Goal: Task Accomplishment & Management: Use online tool/utility

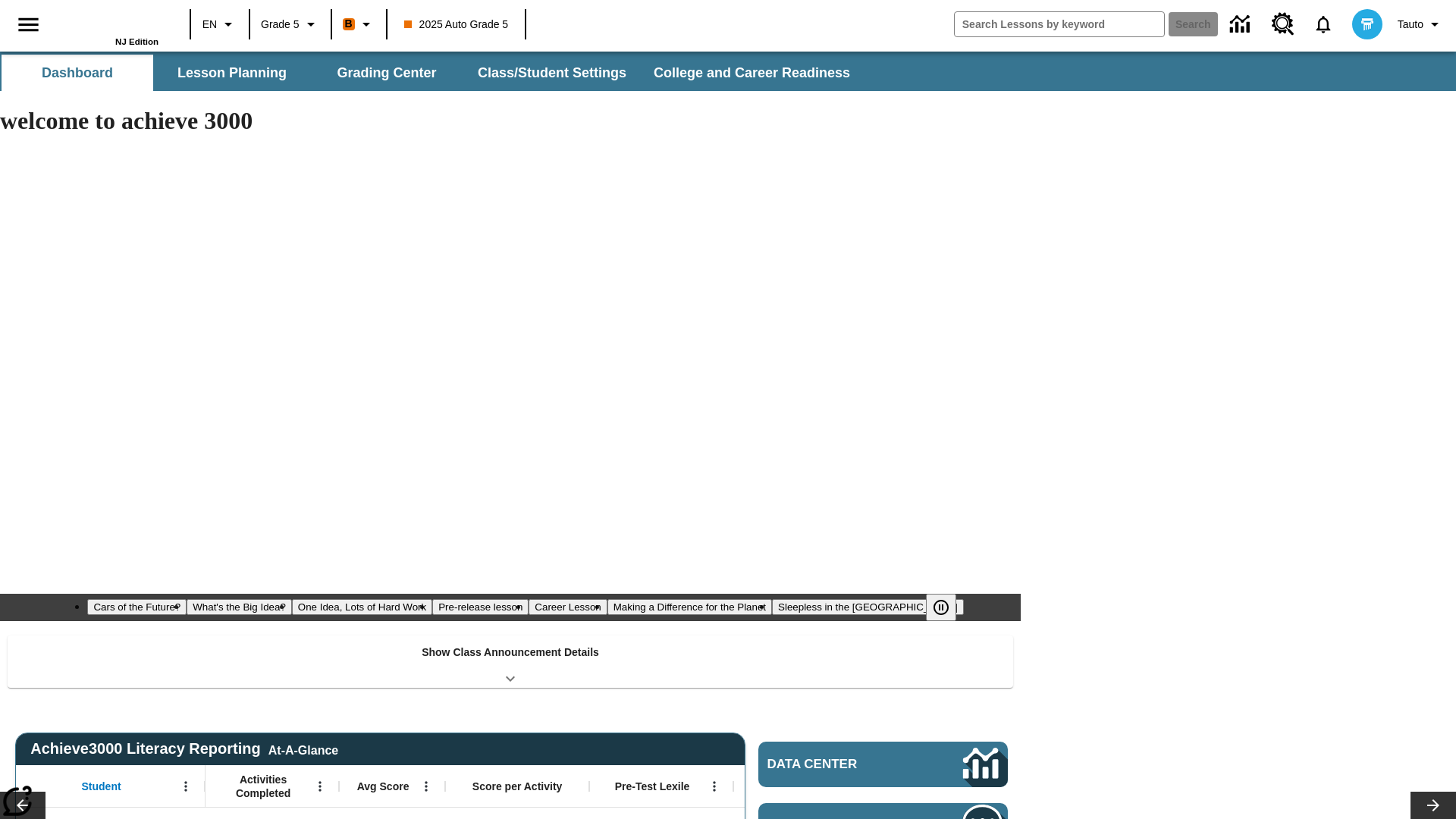
type input "-1"
click at [232, 73] on button "Lesson Planning" at bounding box center [232, 72] width 152 height 36
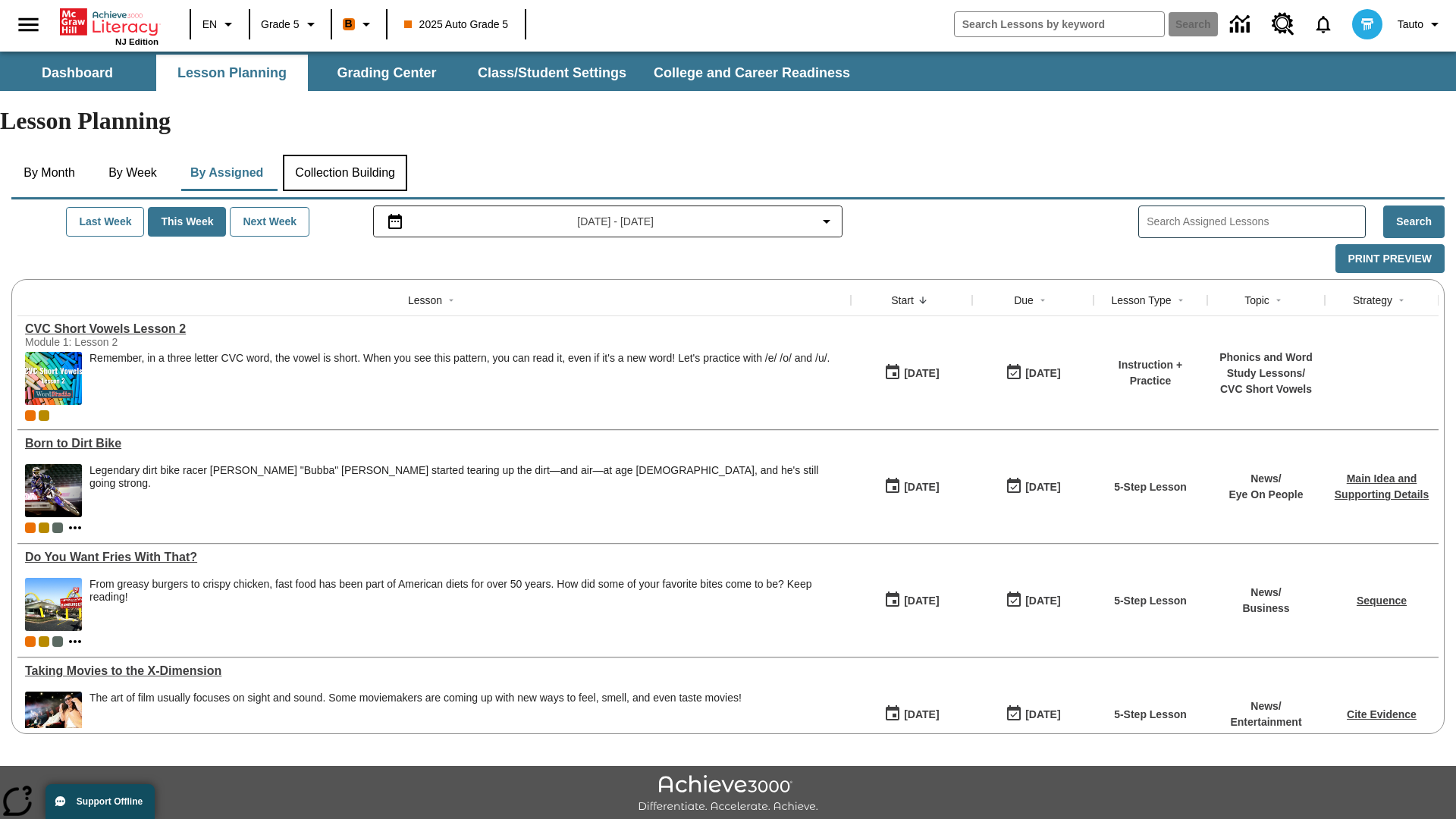
click at [351, 154] on button "Collection Building" at bounding box center [345, 172] width 124 height 36
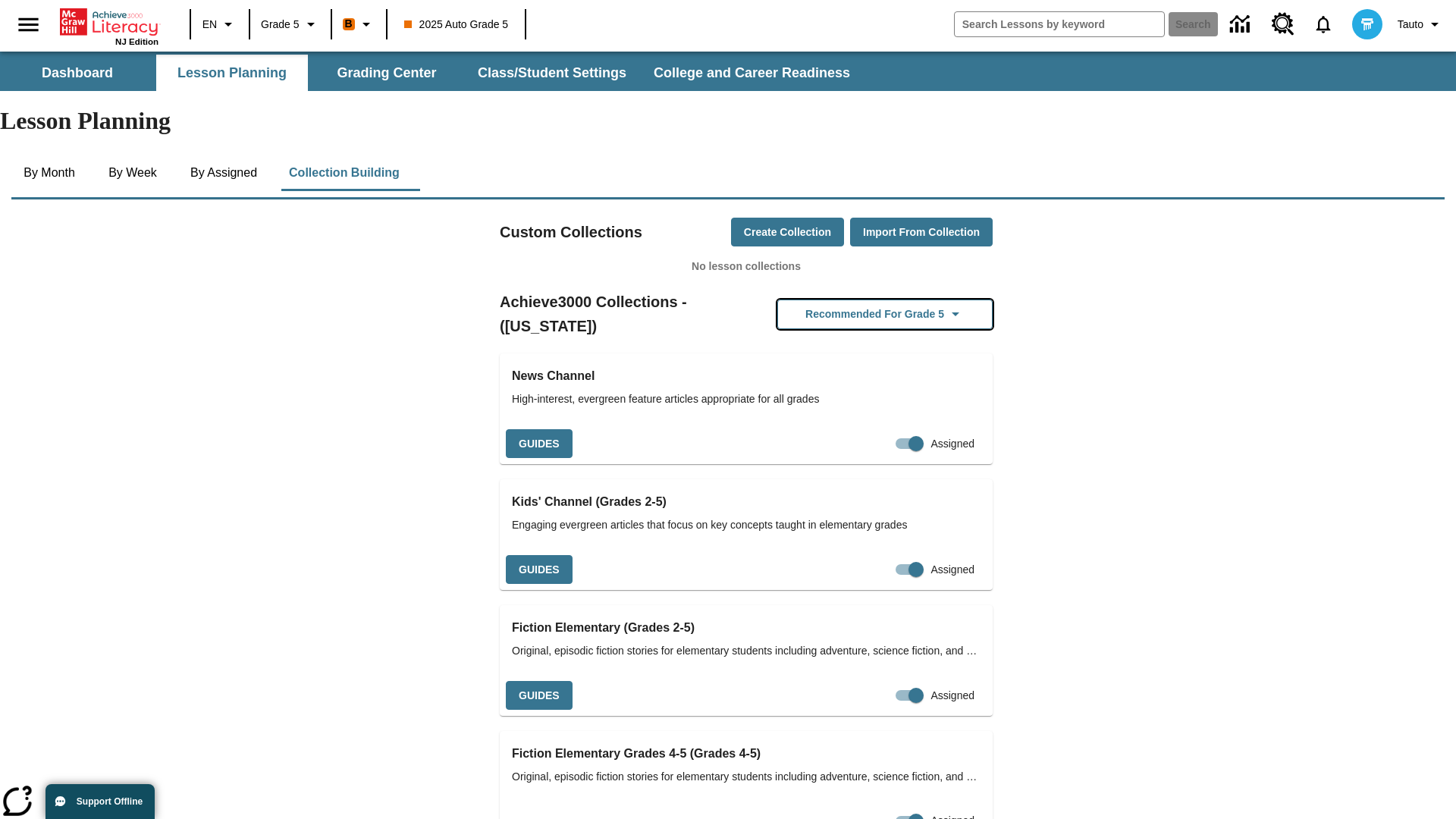
click at [861, 299] on button "Recommended for Grade 5" at bounding box center [885, 314] width 216 height 29
click at [882, 429] on input "Assigned" at bounding box center [887, 444] width 86 height 29
checkbox input "false"
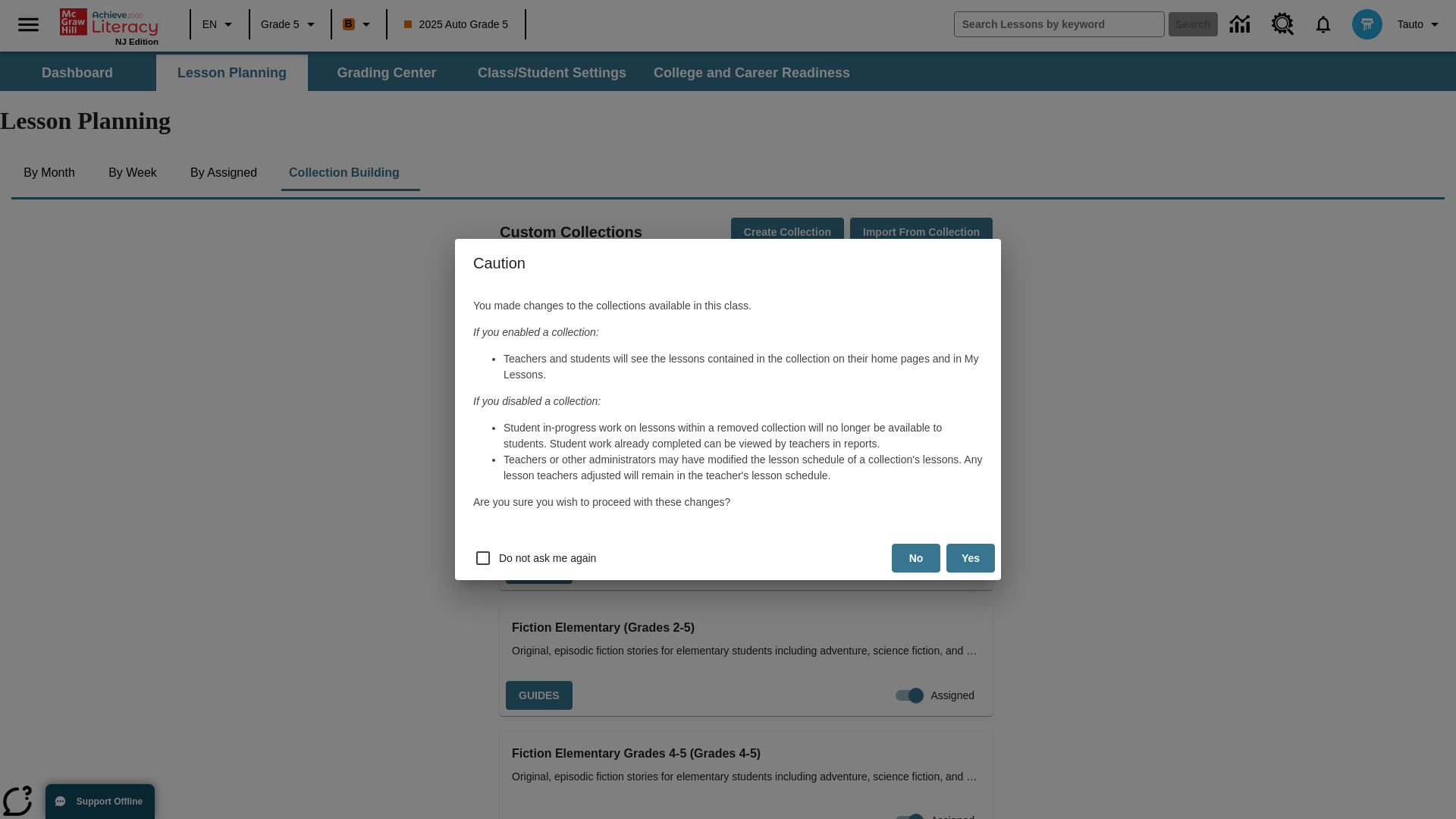
scroll to position [0, 8]
click at [970, 559] on button "Yes" at bounding box center [970, 559] width 49 height 29
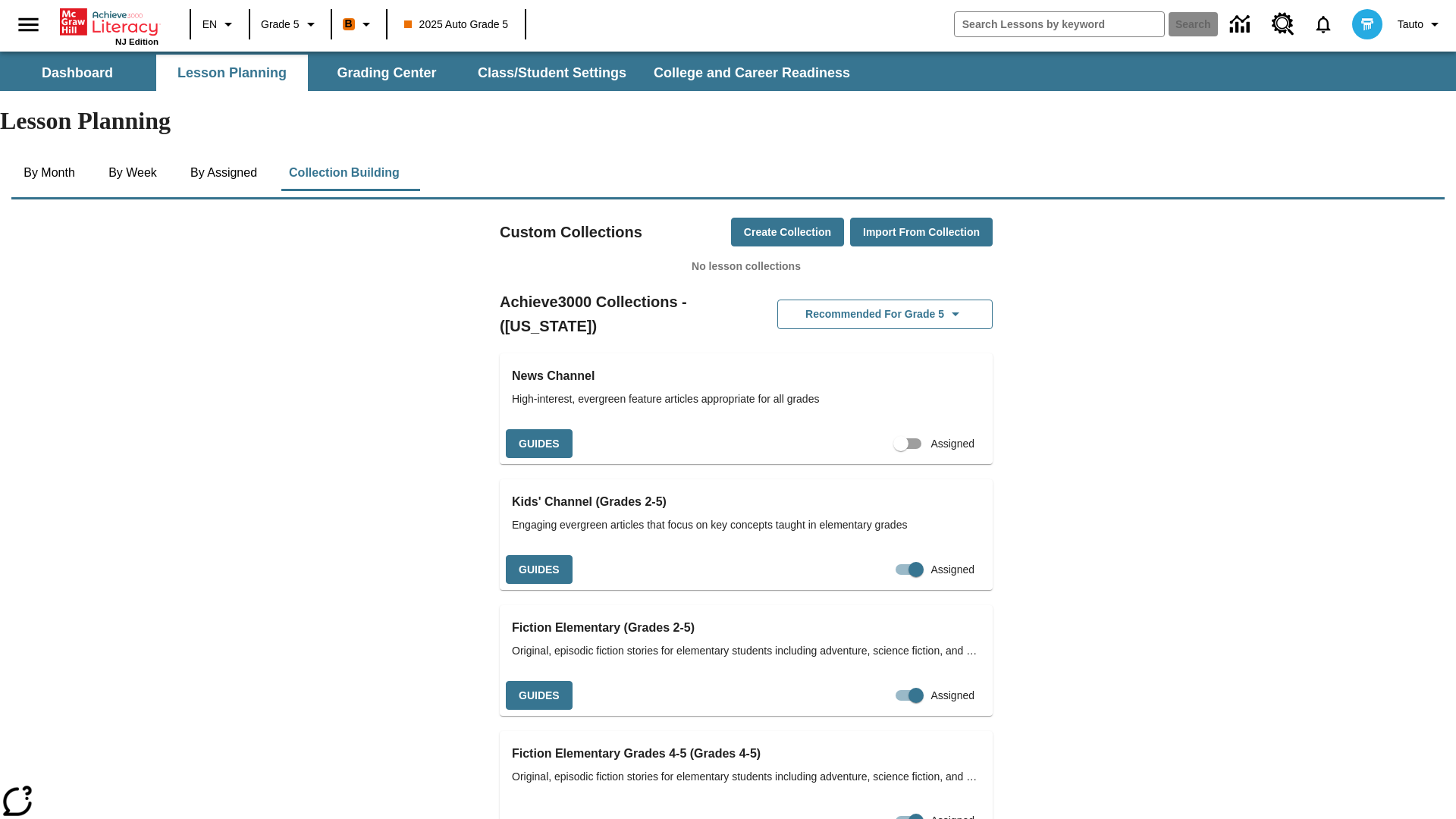
click at [874, 429] on input "Assigned" at bounding box center [900, 444] width 86 height 29
checkbox input "true"
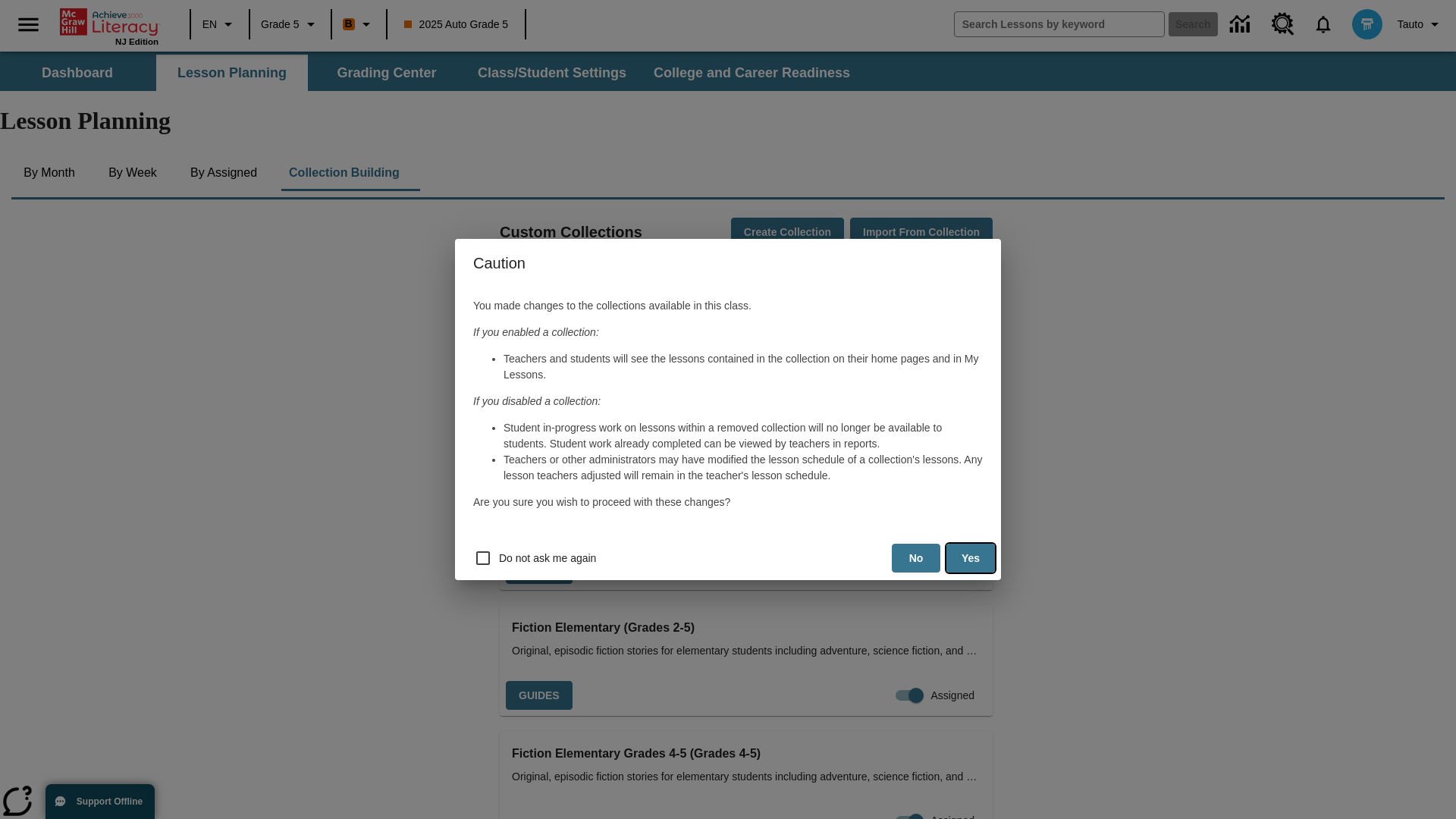
click at [970, 559] on button "Yes" at bounding box center [970, 559] width 49 height 29
